Goal: Check status: Check status

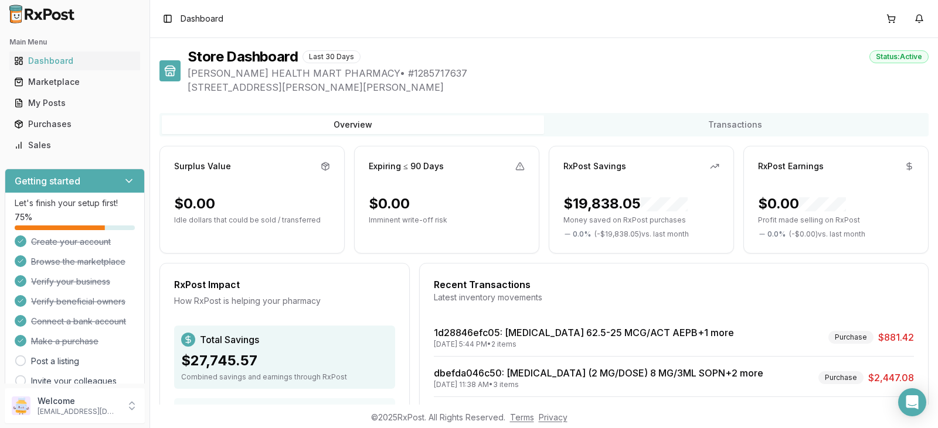
click at [69, 120] on div "Purchases" at bounding box center [74, 124] width 121 height 12
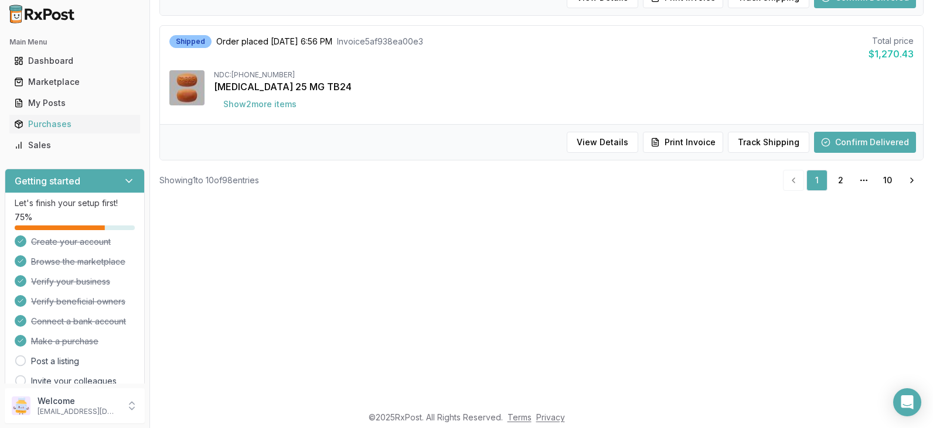
scroll to position [234, 0]
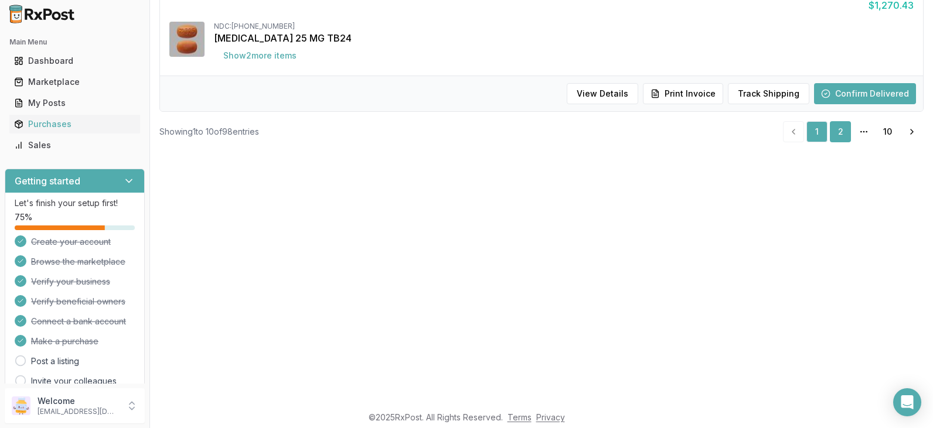
click at [839, 127] on link "2" at bounding box center [840, 131] width 21 height 21
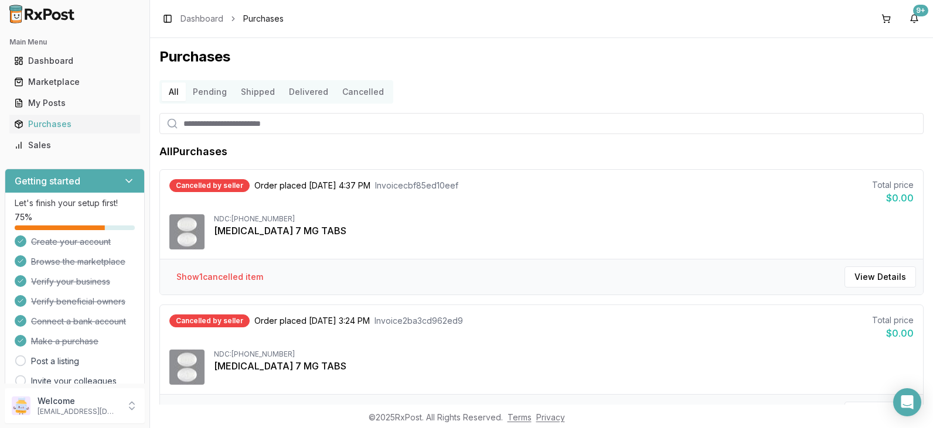
click at [316, 93] on button "Delivered" at bounding box center [308, 92] width 53 height 19
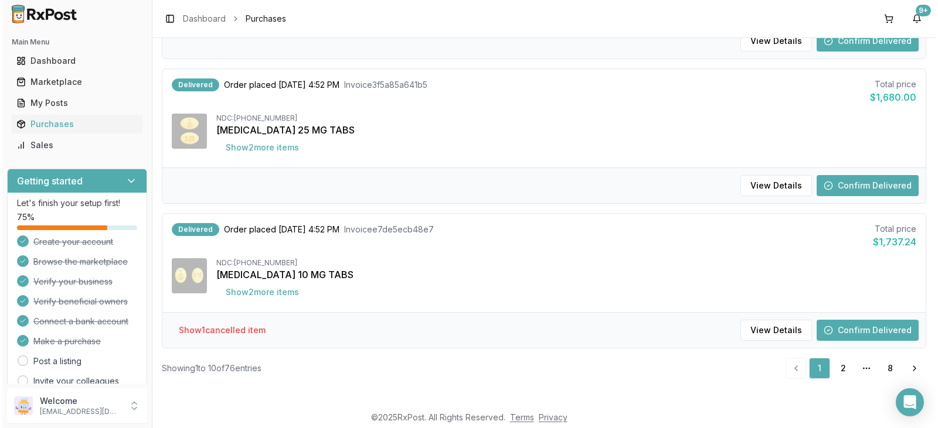
scroll to position [1261, 0]
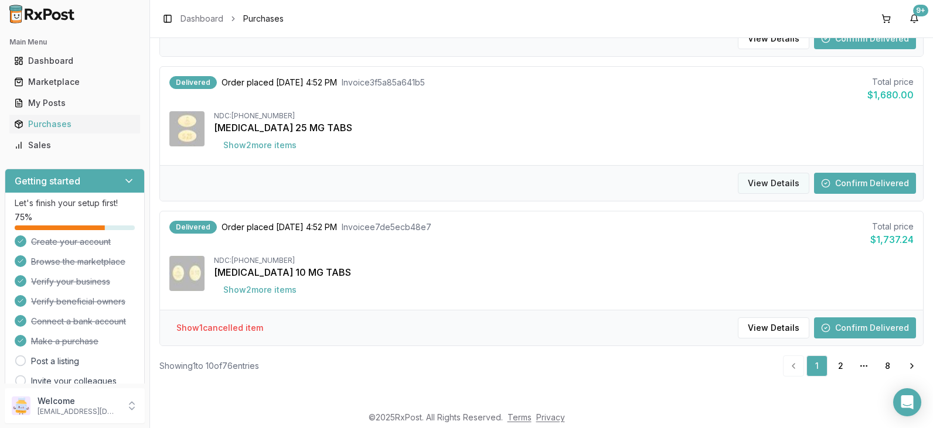
click at [782, 187] on button "View Details" at bounding box center [774, 183] width 72 height 21
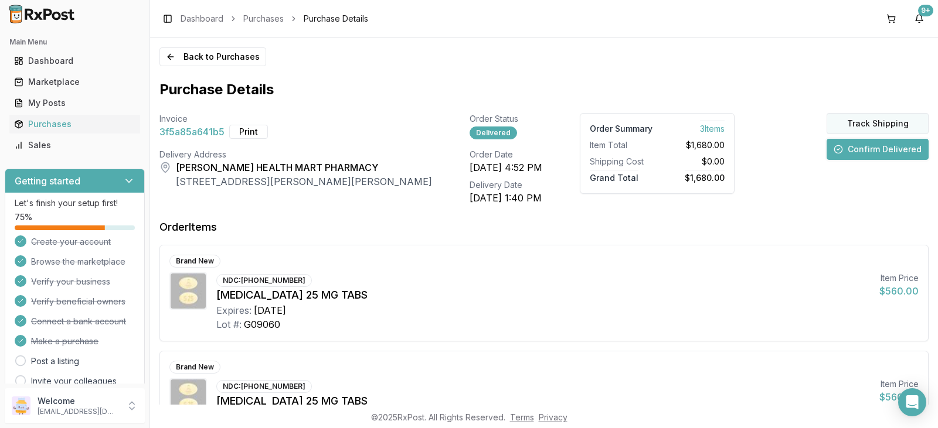
click at [878, 125] on button "Track Shipping" at bounding box center [877, 123] width 102 height 21
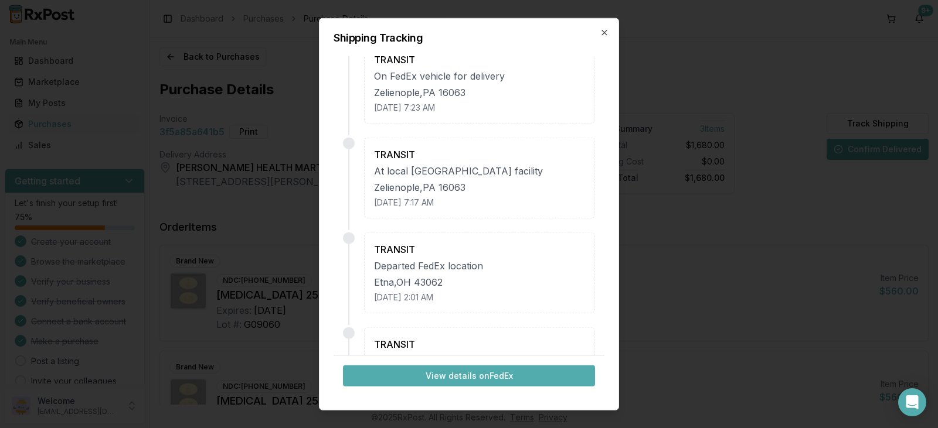
scroll to position [117, 0]
click at [609, 32] on div "Shipping Tracking DELIVERED Delivered [PERSON_NAME] , [GEOGRAPHIC_DATA] 15690 […" at bounding box center [469, 214] width 300 height 393
click at [605, 30] on icon "button" at bounding box center [604, 32] width 9 height 9
